Goal: Find specific page/section: Find specific page/section

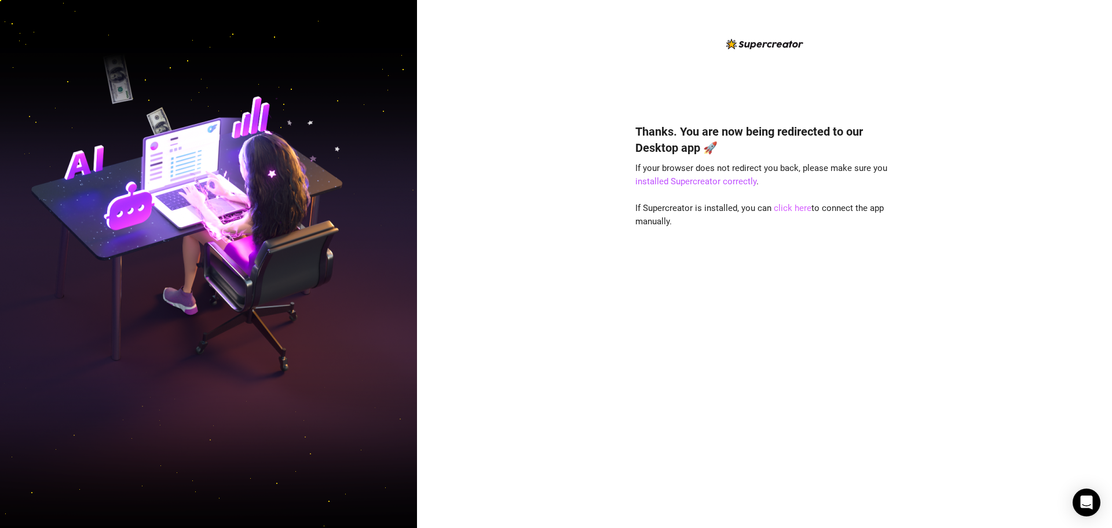
click at [789, 209] on link "click here" at bounding box center [793, 208] width 38 height 10
click at [787, 210] on link "click here" at bounding box center [793, 208] width 38 height 10
drag, startPoint x: 749, startPoint y: 240, endPoint x: 1075, endPoint y: 297, distance: 331.0
click at [1075, 297] on div "Thanks. You are now being redirected to our Desktop app 🚀 If your browser does …" at bounding box center [764, 264] width 695 height 528
click at [780, 212] on link "click here" at bounding box center [793, 208] width 38 height 10
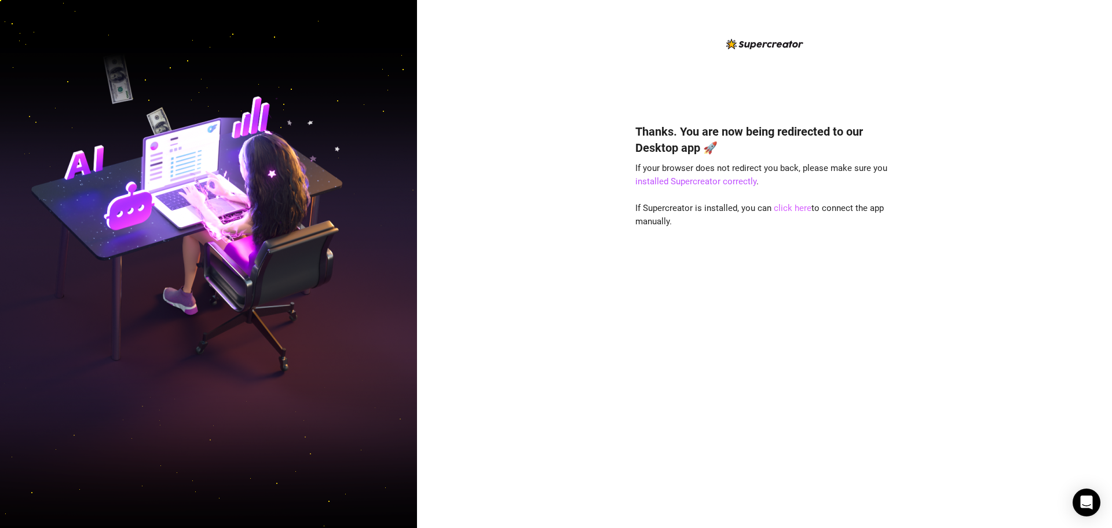
click at [780, 203] on link "click here" at bounding box center [793, 208] width 38 height 10
